Goal: Task Accomplishment & Management: Use online tool/utility

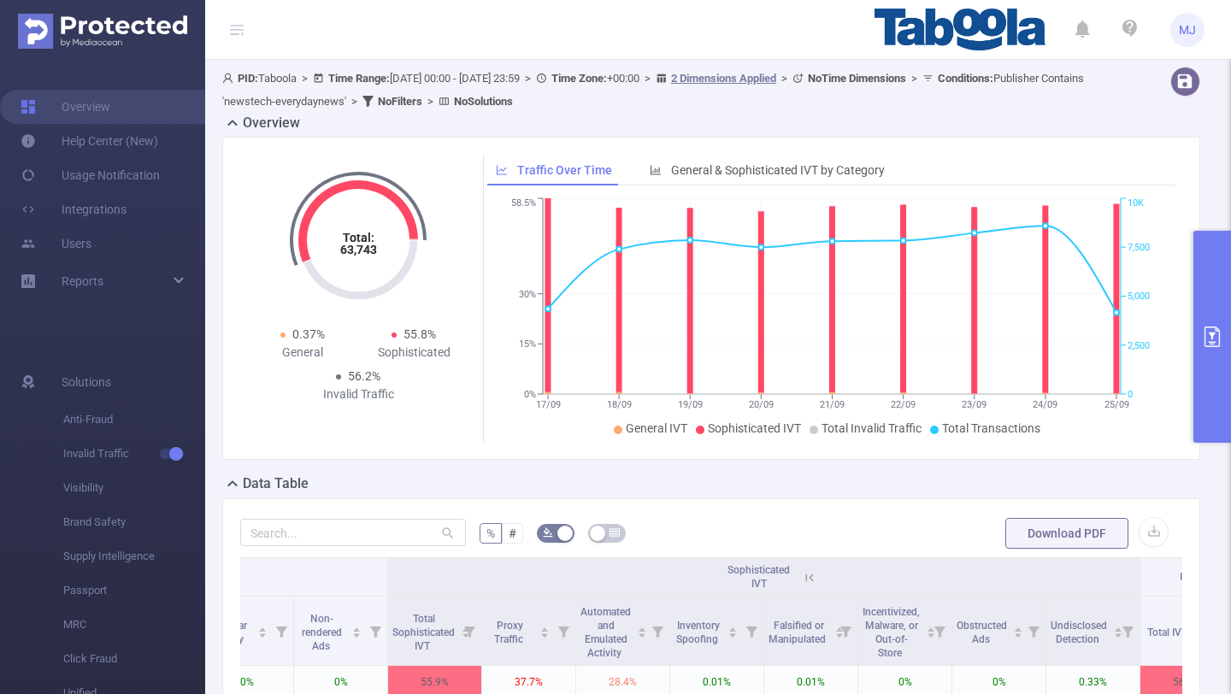
click at [1211, 361] on button "primary" at bounding box center [1212, 337] width 38 height 212
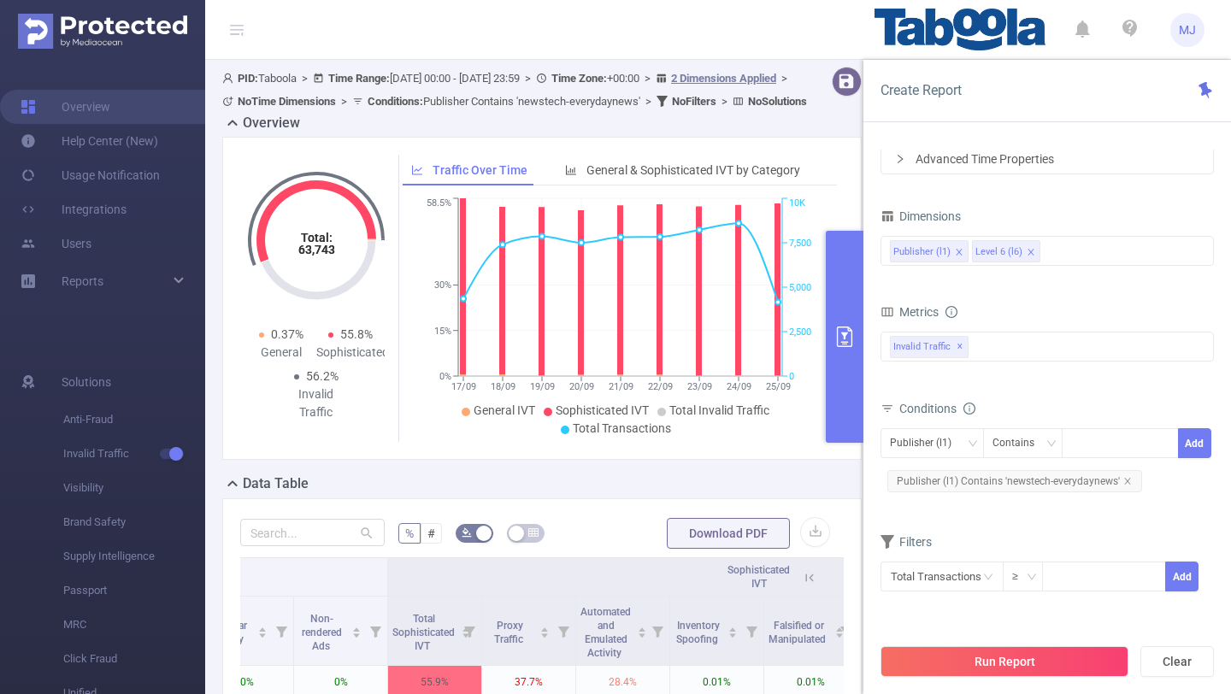
click at [1163, 26] on ul "MJ" at bounding box center [1039, 29] width 330 height 59
click at [1183, 31] on span "MJ" at bounding box center [1186, 30] width 17 height 34
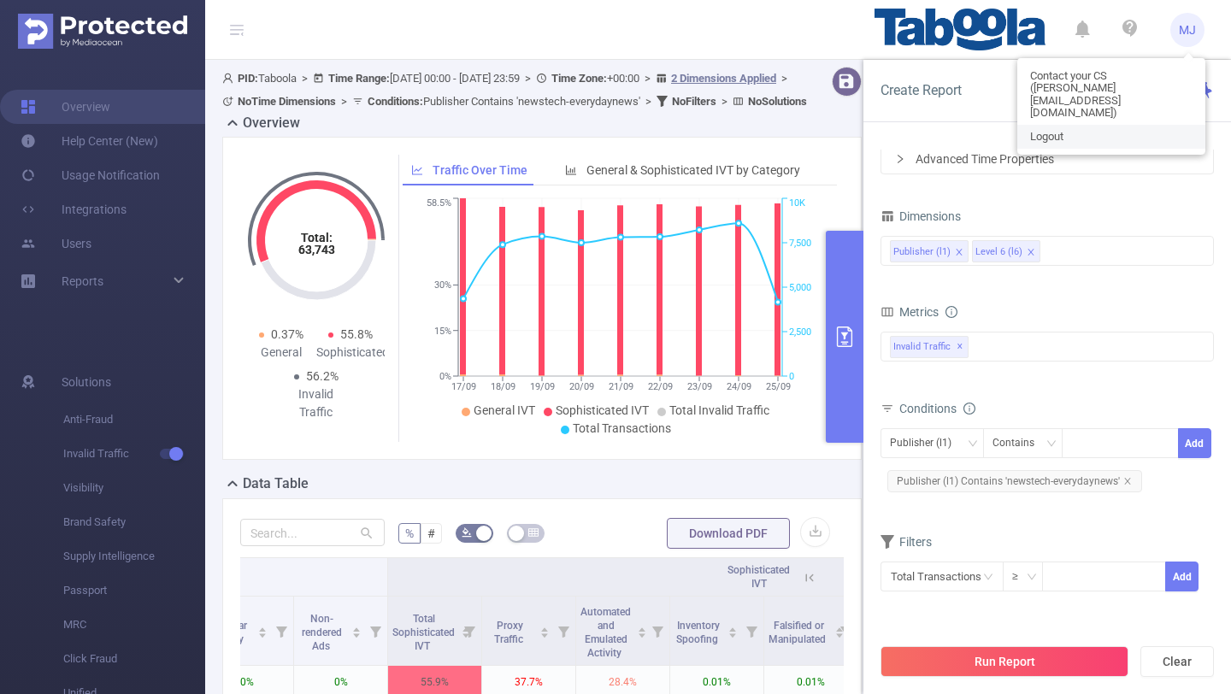
click at [1044, 125] on link "Logout" at bounding box center [1111, 137] width 188 height 24
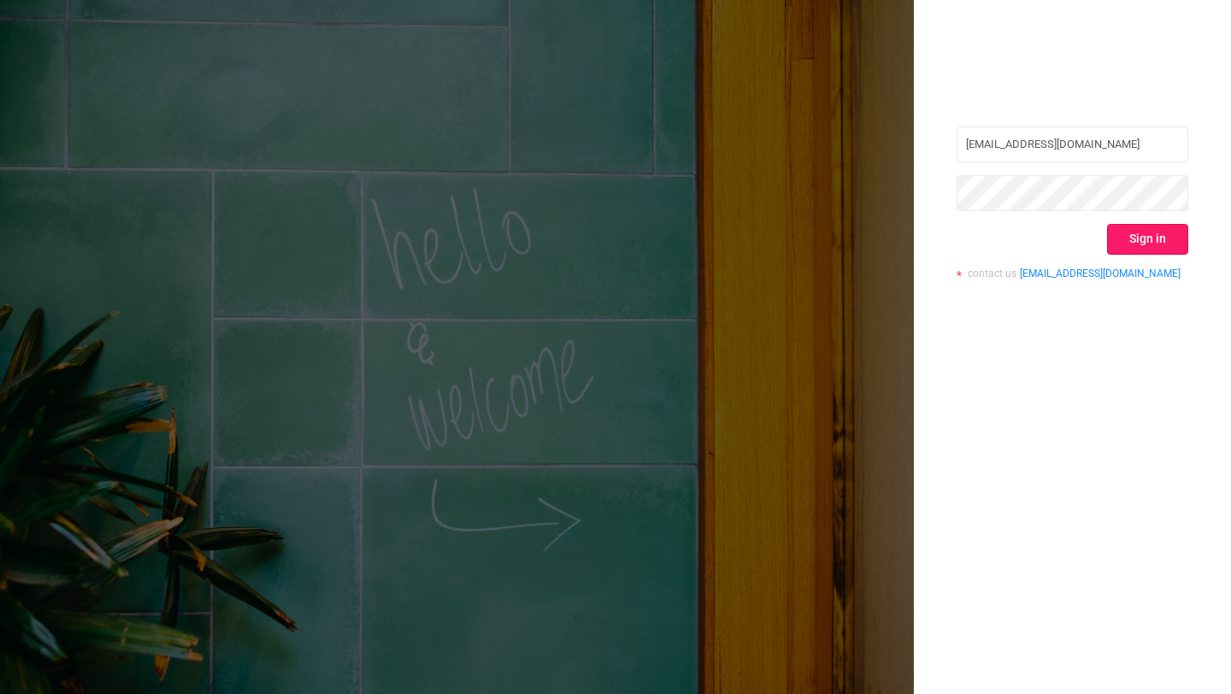
click at [1157, 230] on button "Sign in" at bounding box center [1147, 239] width 81 height 31
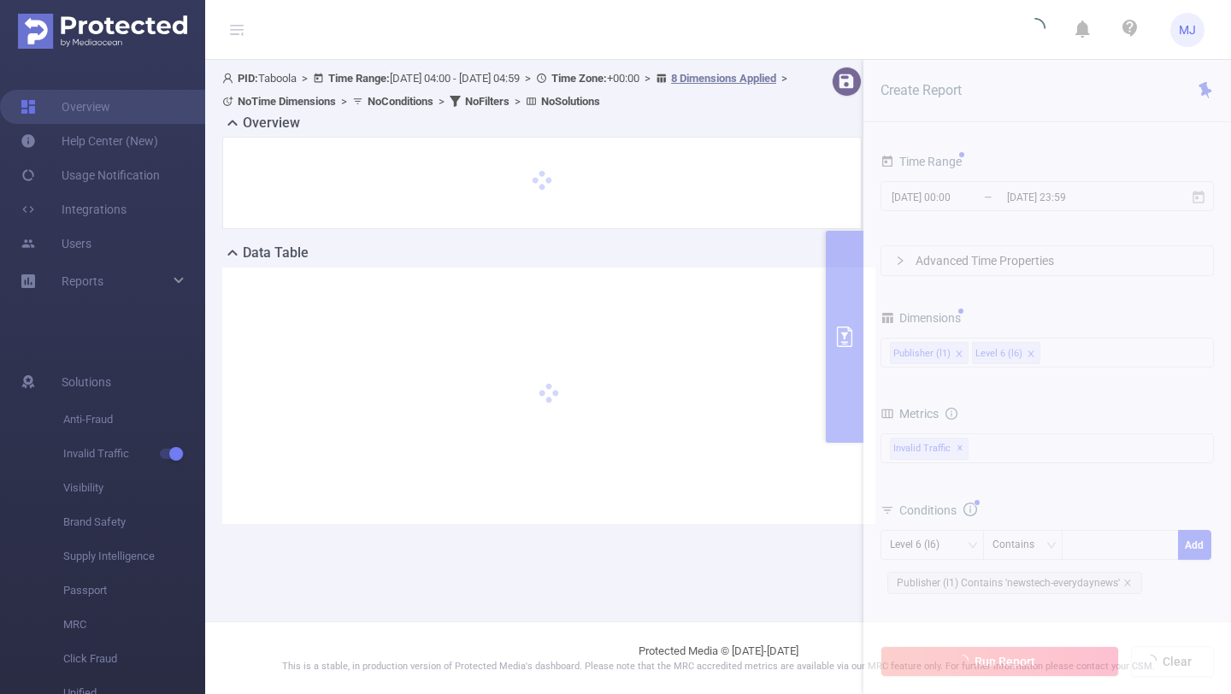
type input "[DATE] 04:00"
type input "[DATE] 04:59"
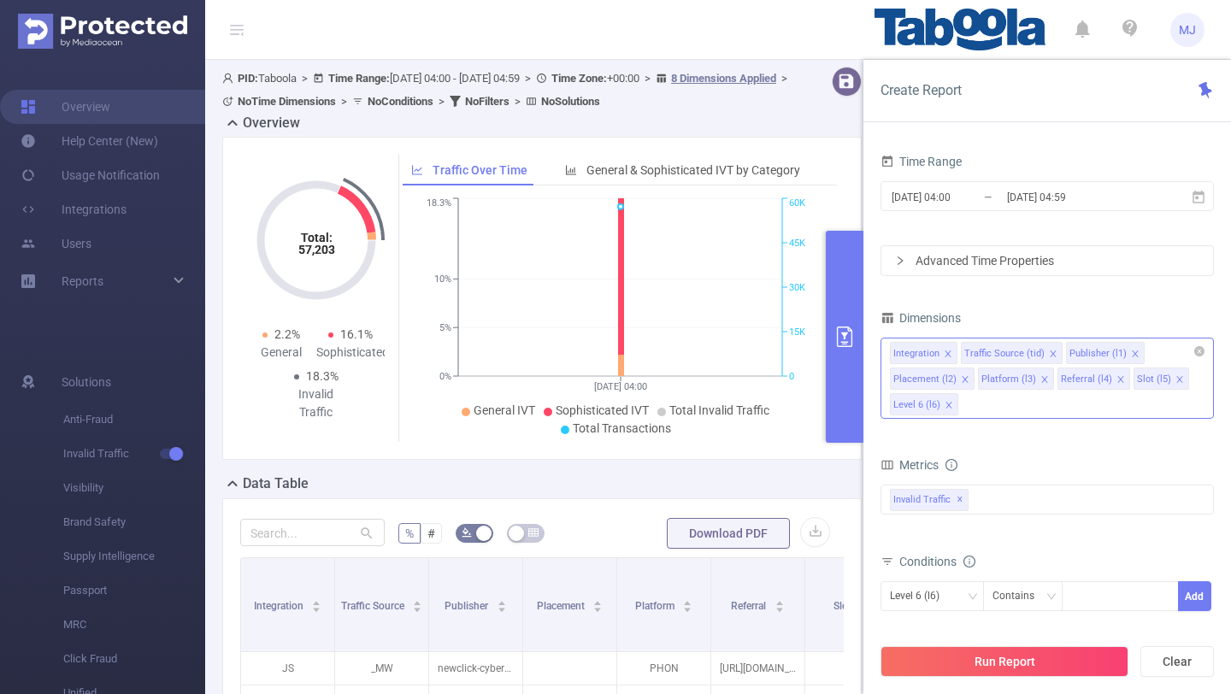
click at [945, 350] on icon "icon: close" at bounding box center [947, 354] width 9 height 9
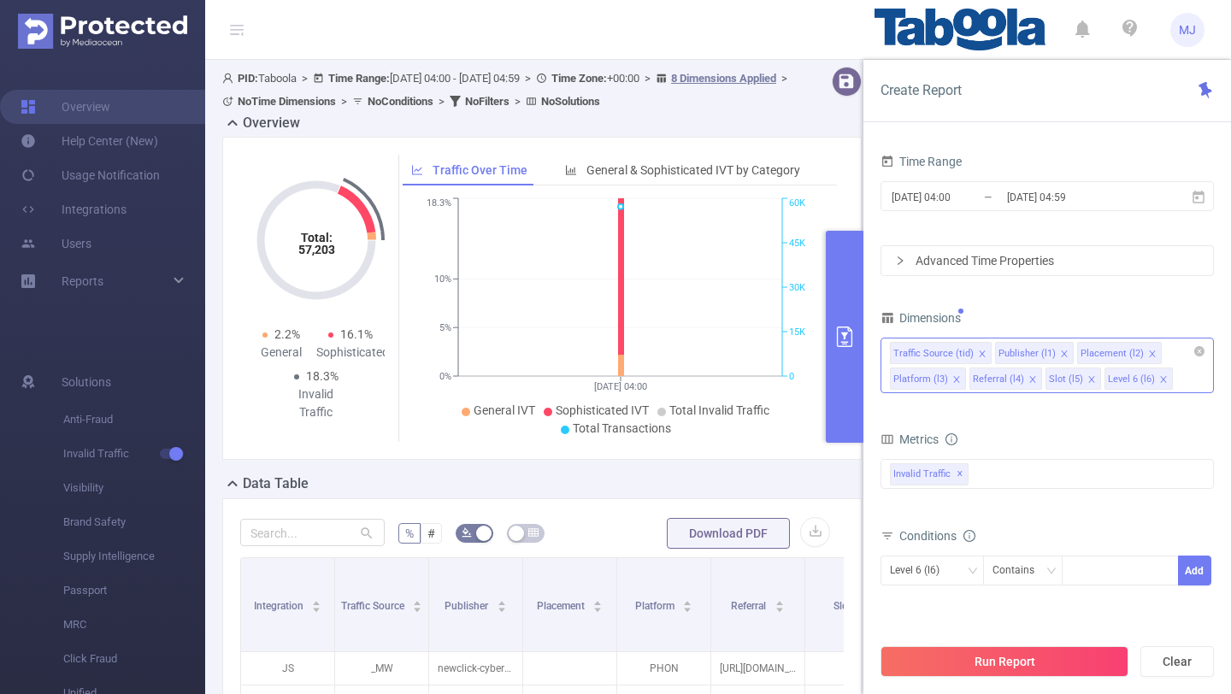
click at [982, 351] on icon "icon: close" at bounding box center [982, 354] width 9 height 9
click at [1043, 352] on icon "icon: close" at bounding box center [1047, 354] width 9 height 9
click at [1037, 351] on icon "icon: close" at bounding box center [1038, 354] width 9 height 9
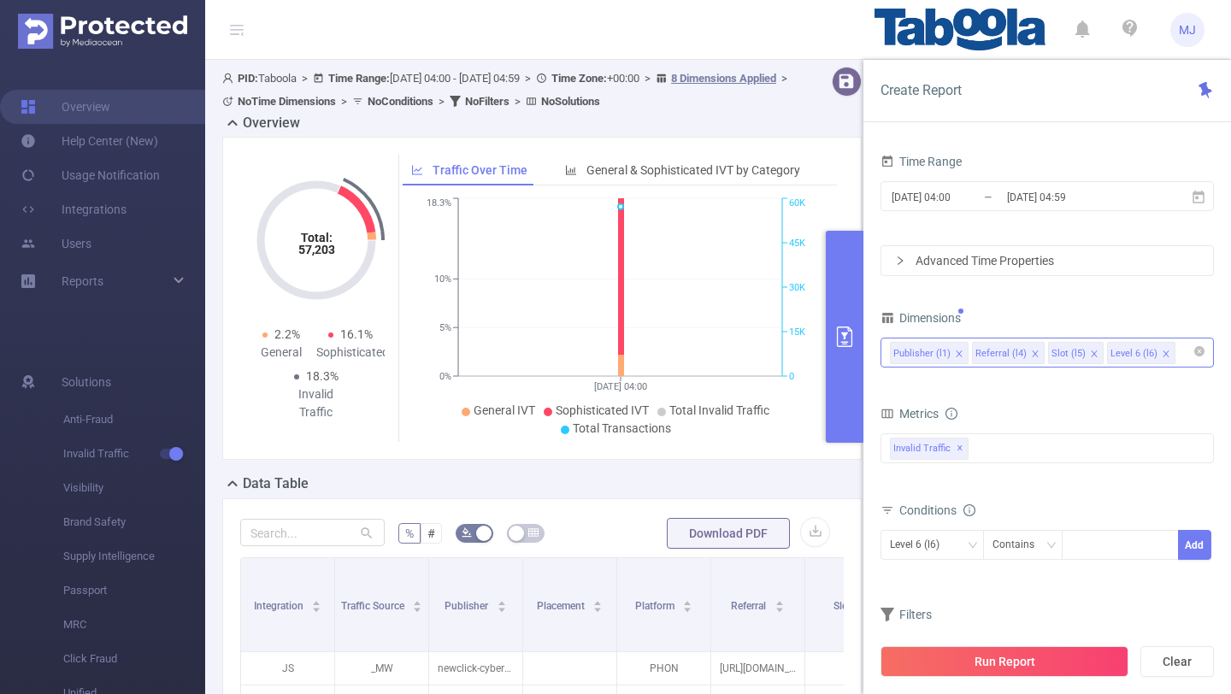
click at [1031, 351] on icon "icon: close" at bounding box center [1035, 354] width 9 height 9
click at [1018, 355] on icon "icon: close" at bounding box center [1018, 354] width 9 height 9
click at [1003, 666] on button "Run Report" at bounding box center [1004, 661] width 248 height 31
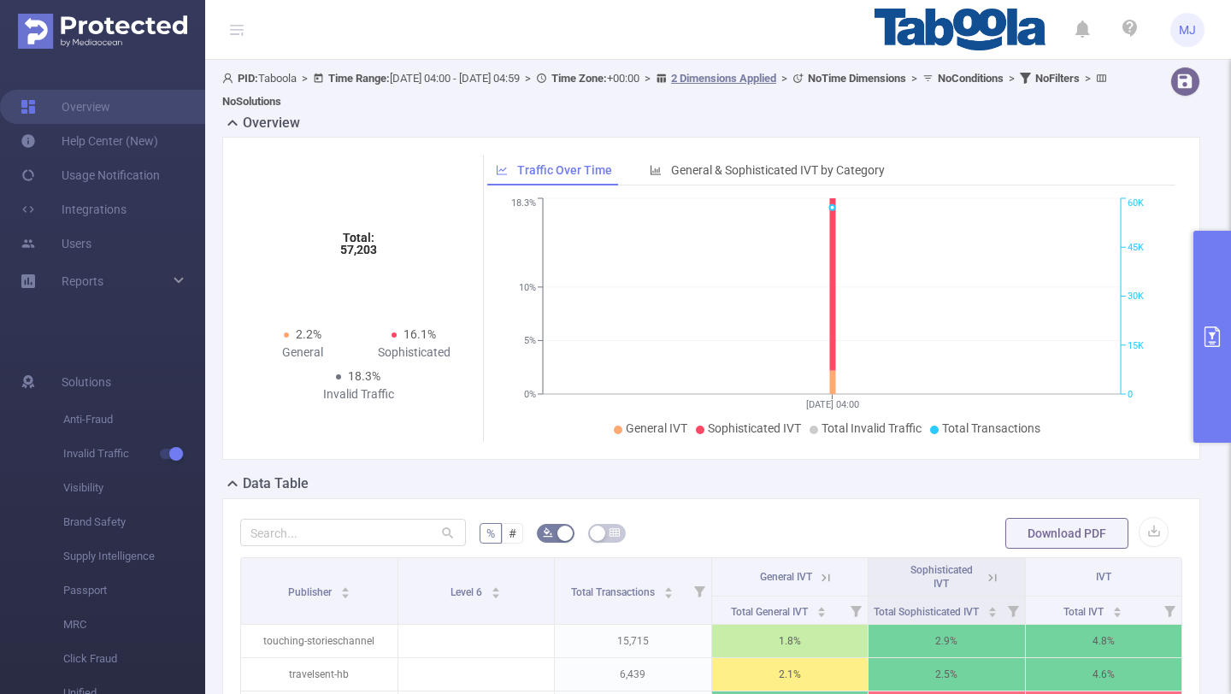
click at [1216, 327] on icon "primary" at bounding box center [1211, 336] width 15 height 21
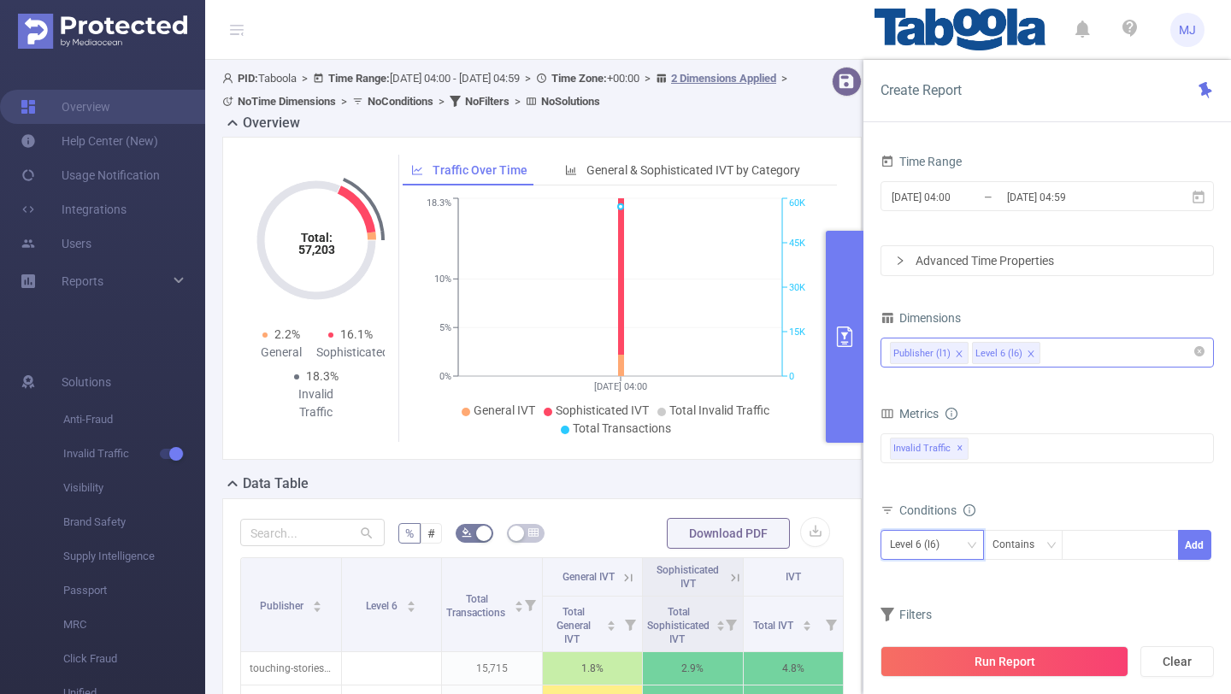
click at [970, 549] on icon "icon: down" at bounding box center [972, 545] width 10 height 10
click at [937, 571] on li "Publisher (l1)" at bounding box center [931, 580] width 103 height 27
click at [1116, 550] on div at bounding box center [1120, 545] width 98 height 28
paste input "rastreiocorreios"
type input "rastreiocorreios"
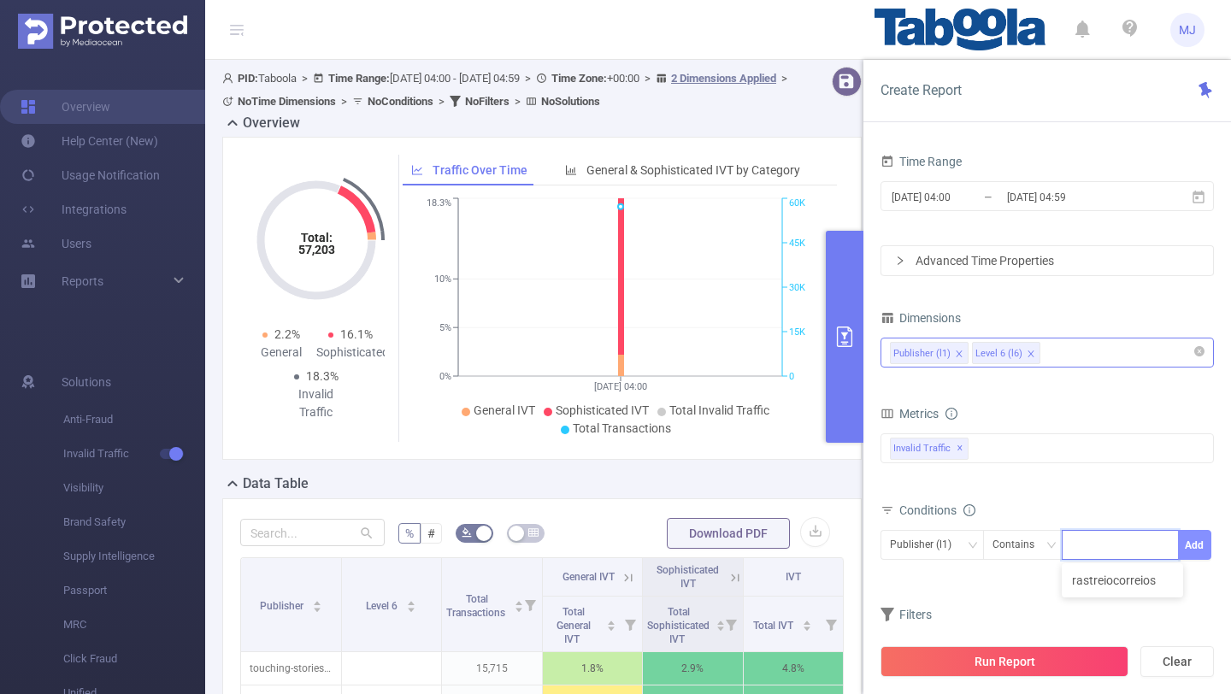
click at [1187, 551] on button "Add" at bounding box center [1194, 545] width 33 height 30
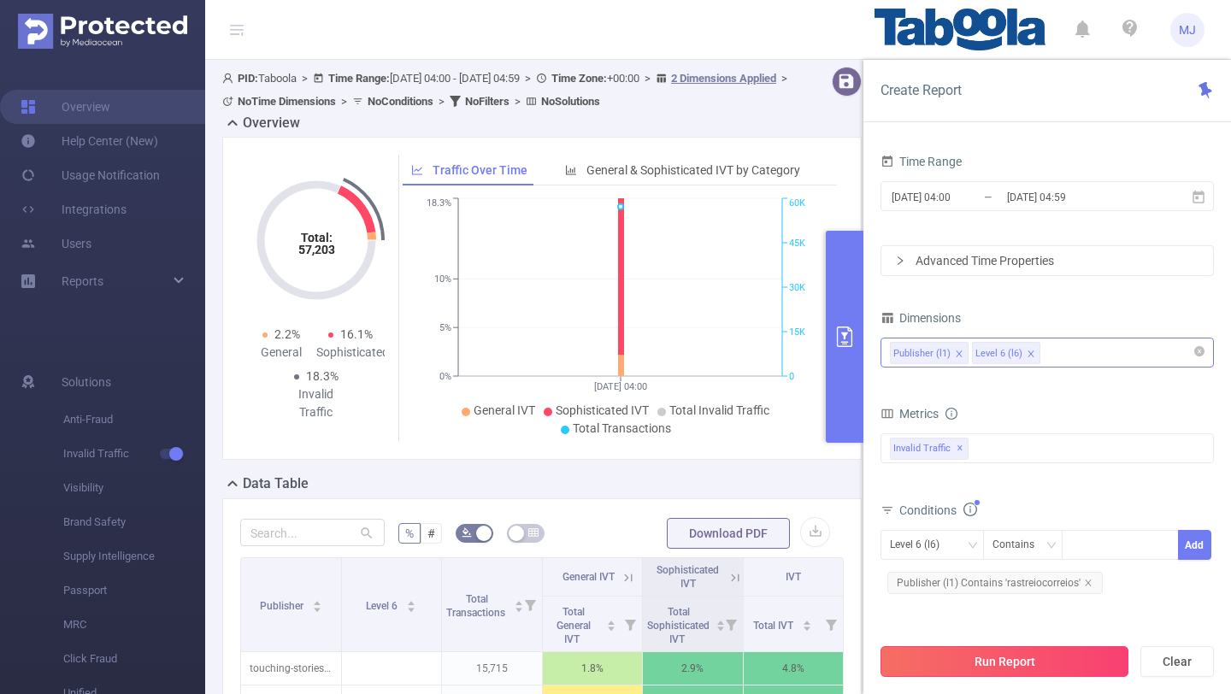
click at [1014, 663] on button "Run Report" at bounding box center [1004, 661] width 248 height 31
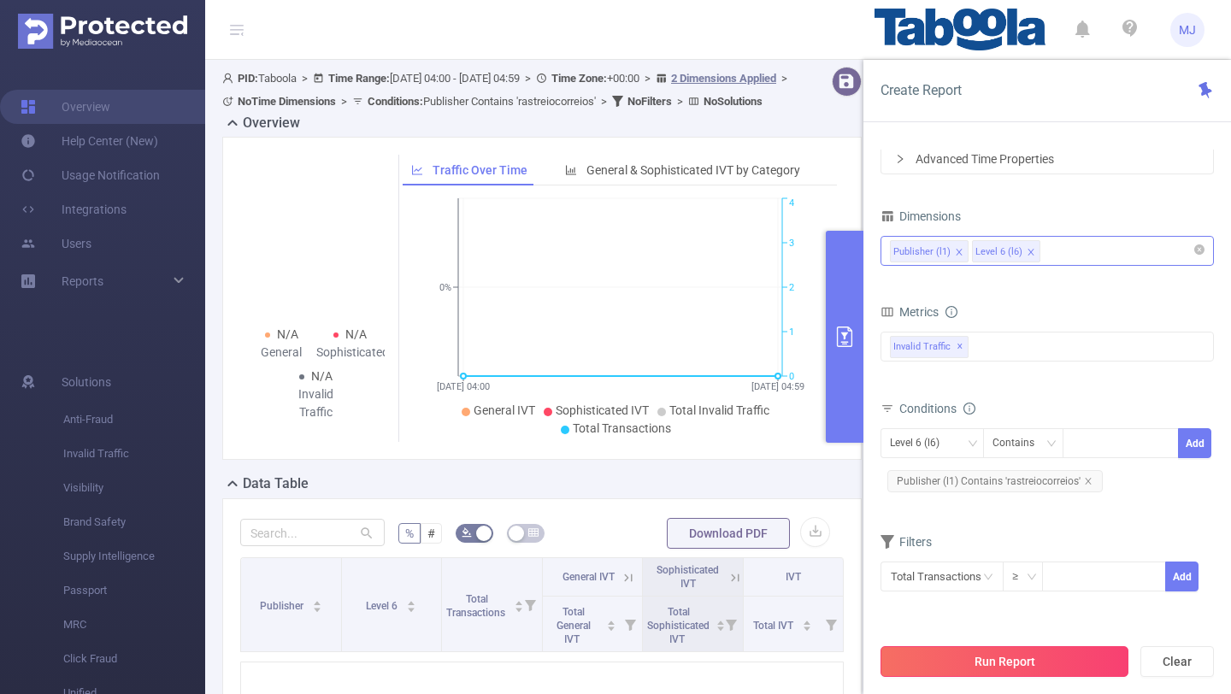
click at [1014, 675] on button "Run Report" at bounding box center [1004, 661] width 248 height 31
click at [1021, 663] on button "Run Report" at bounding box center [1004, 661] width 248 height 31
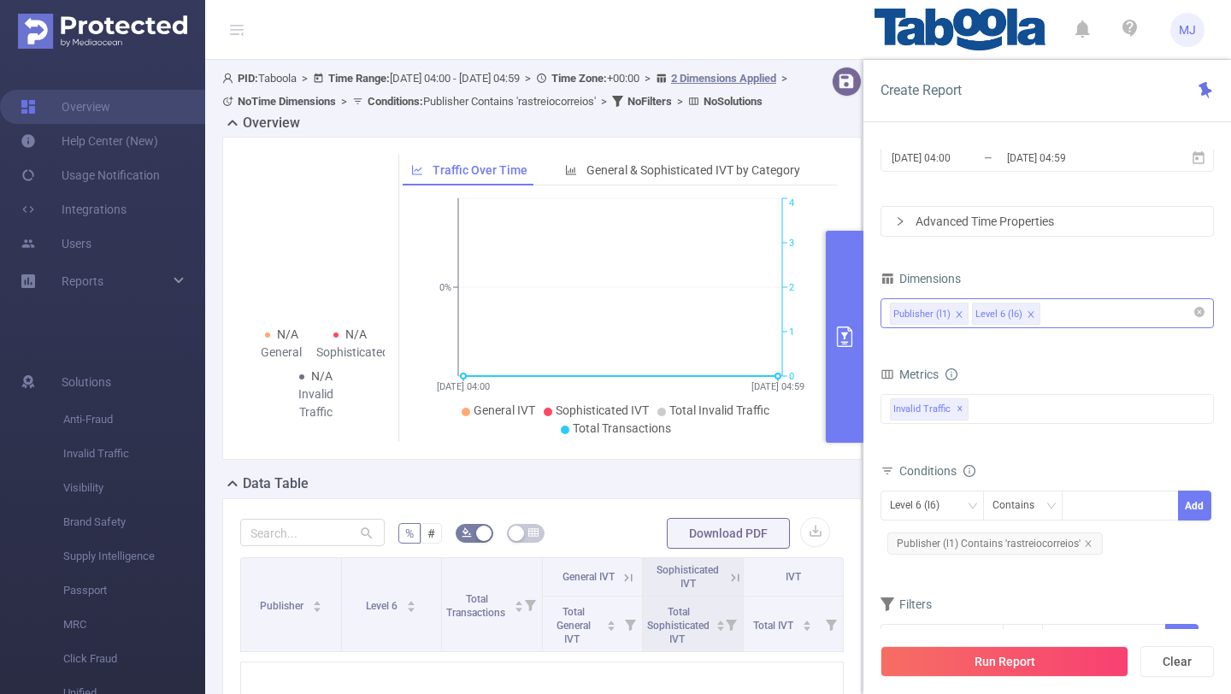
click at [1136, 567] on div "Conditions Level 6 (l6) Contains Add Publisher (l1) Contains 'rastreiocorreios'" at bounding box center [1046, 515] width 333 height 113
click at [1103, 517] on div at bounding box center [1120, 505] width 98 height 28
paste input "rastreiocorreios"
type input "rastreiocorreios"
click at [1187, 512] on button "Add" at bounding box center [1194, 506] width 33 height 30
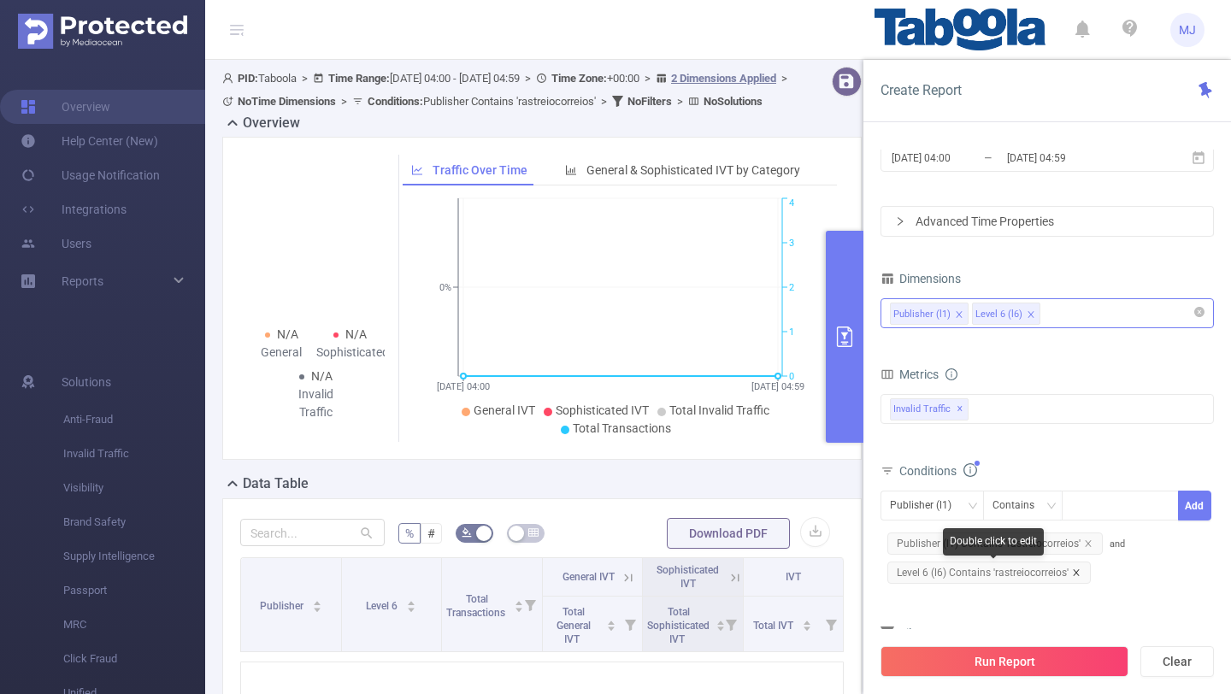
click at [1074, 572] on icon "icon: close" at bounding box center [1075, 572] width 6 height 6
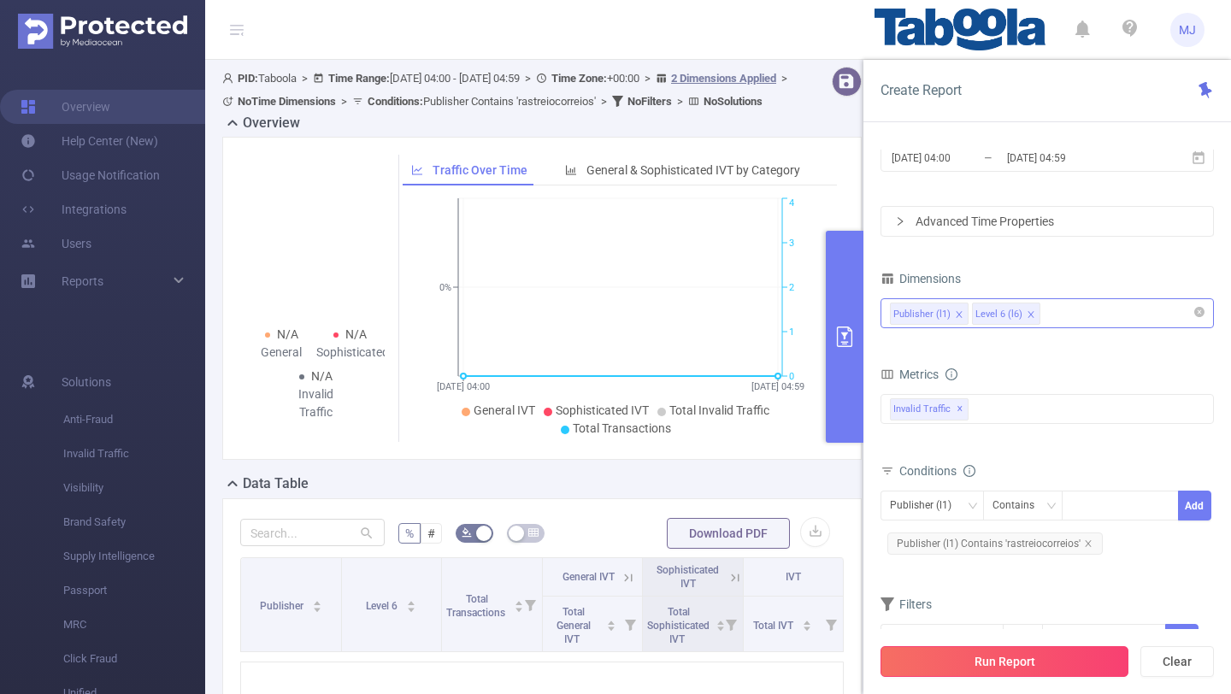
click at [1018, 655] on button "Run Report" at bounding box center [1004, 661] width 248 height 31
click at [1001, 656] on button "Run Report" at bounding box center [1004, 661] width 248 height 31
